Goal: Information Seeking & Learning: Learn about a topic

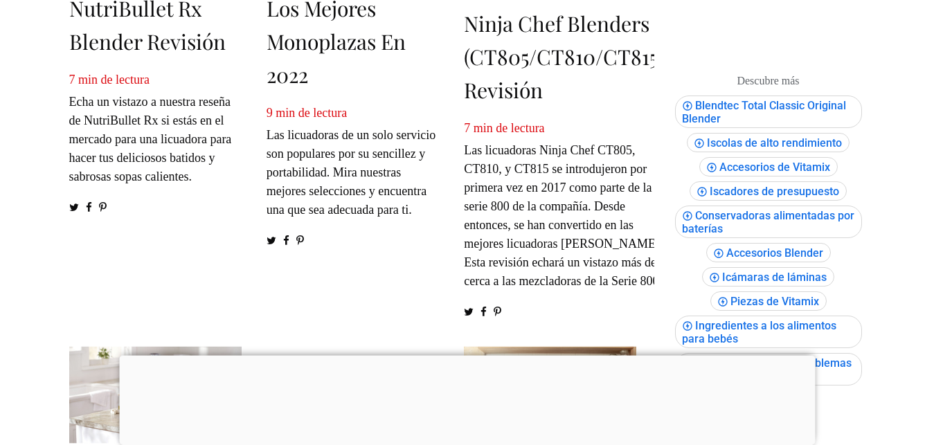
scroll to position [800, 0]
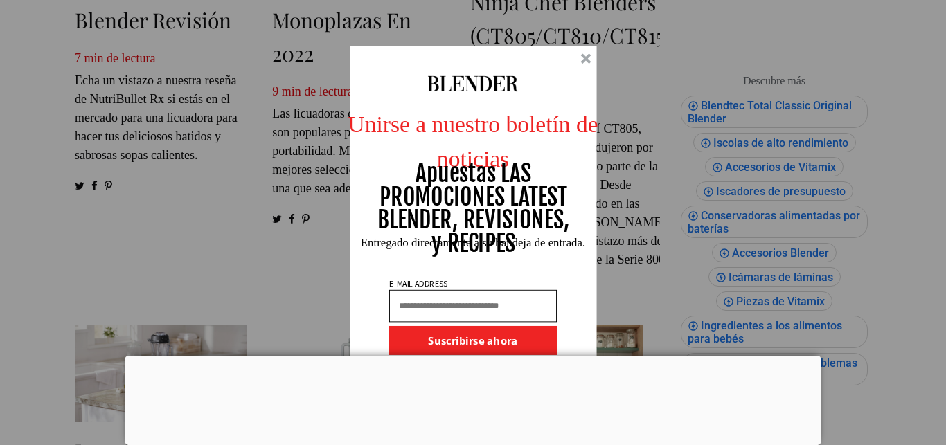
click at [587, 60] on div at bounding box center [585, 58] width 10 height 10
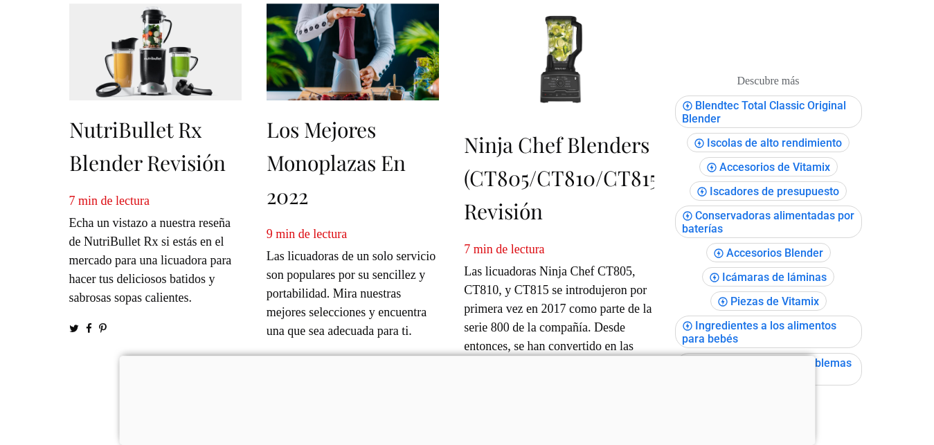
scroll to position [651, 0]
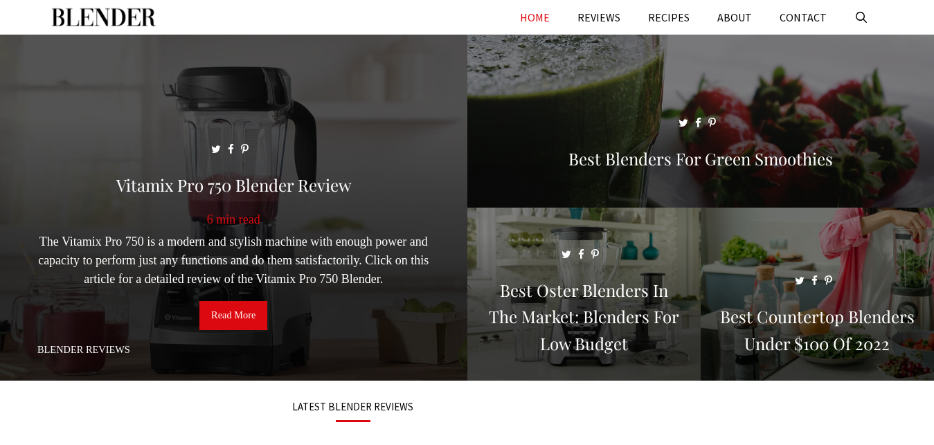
click at [253, 307] on link "Read More" at bounding box center [233, 315] width 68 height 29
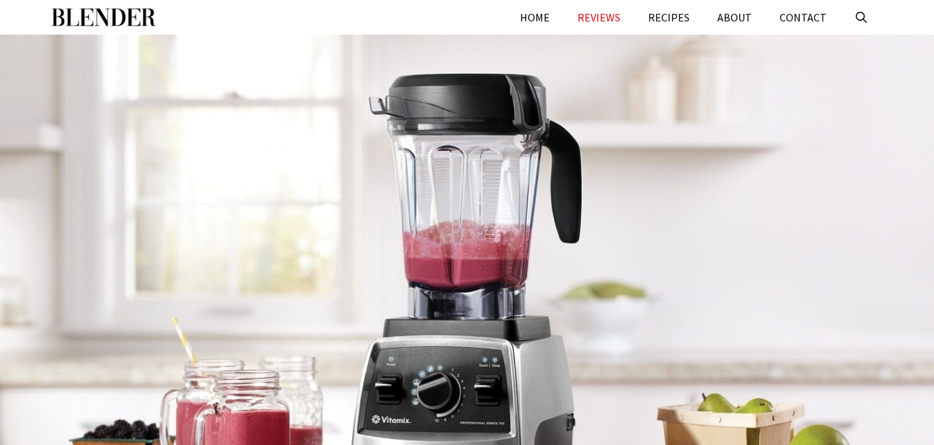
click at [658, 87] on div at bounding box center [467, 268] width 934 height 467
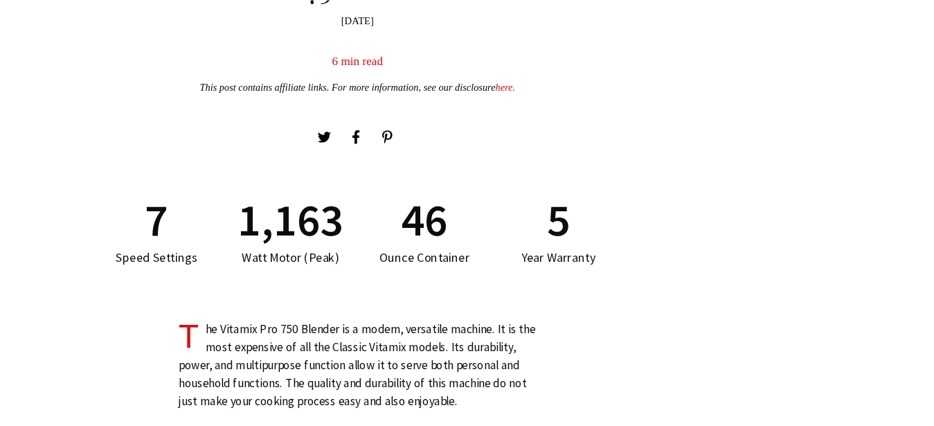
scroll to position [600, 0]
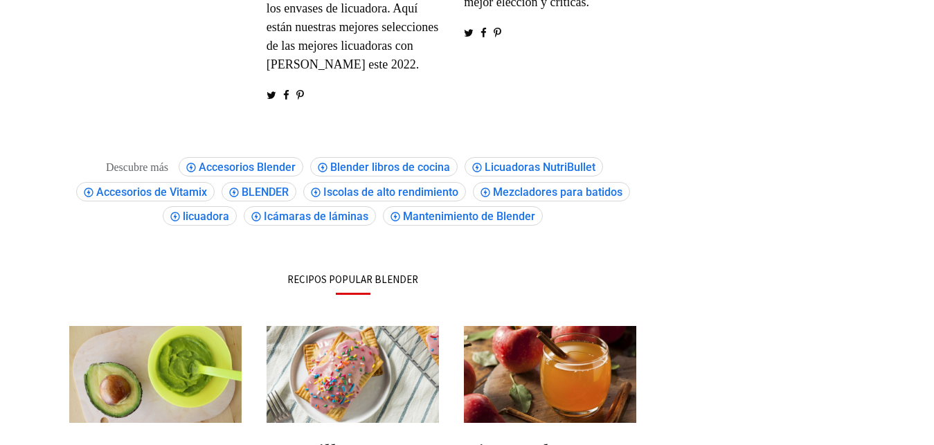
scroll to position [1530, 0]
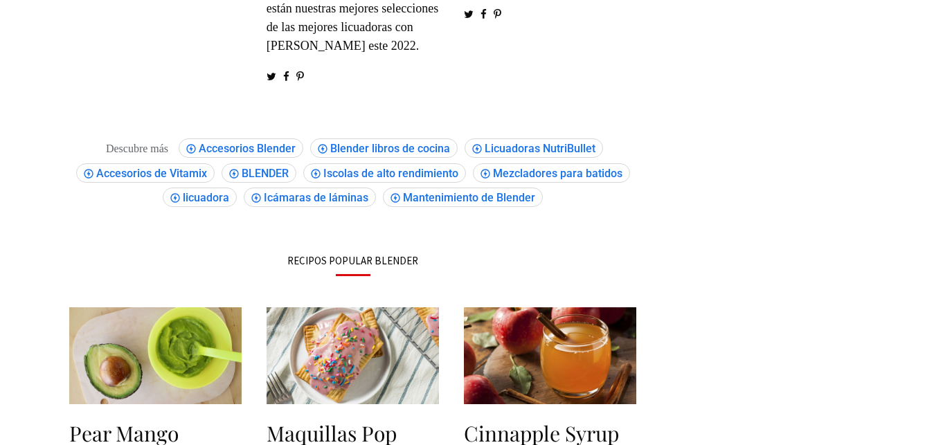
click at [269, 155] on span "Accesorios Blender" at bounding box center [249, 148] width 101 height 13
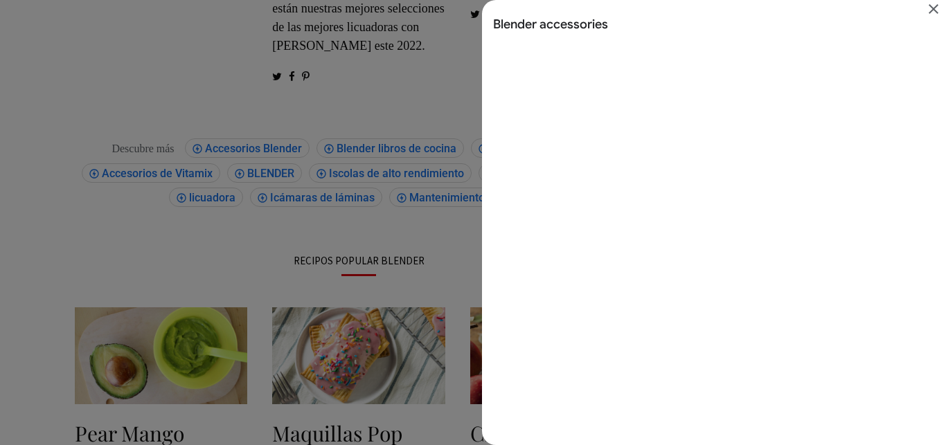
scroll to position [0, 0]
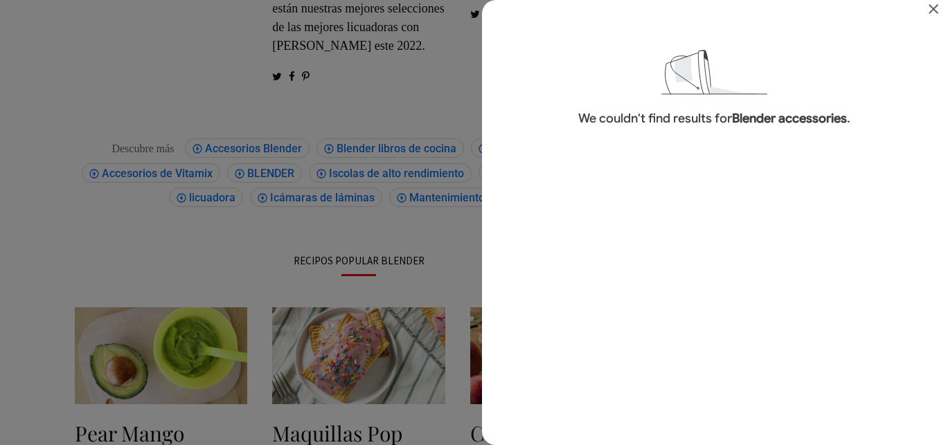
click at [269, 219] on div "Search results for Blender accessories" at bounding box center [473, 222] width 946 height 445
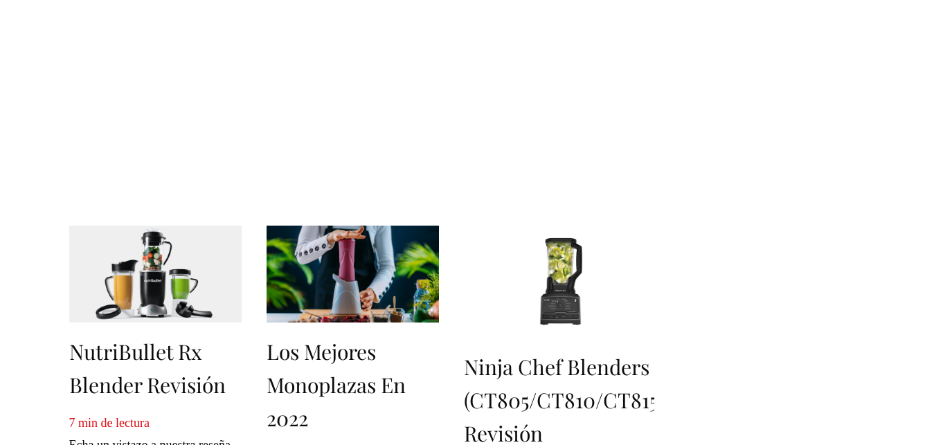
scroll to position [400, 0]
